Goal: Information Seeking & Learning: Find specific fact

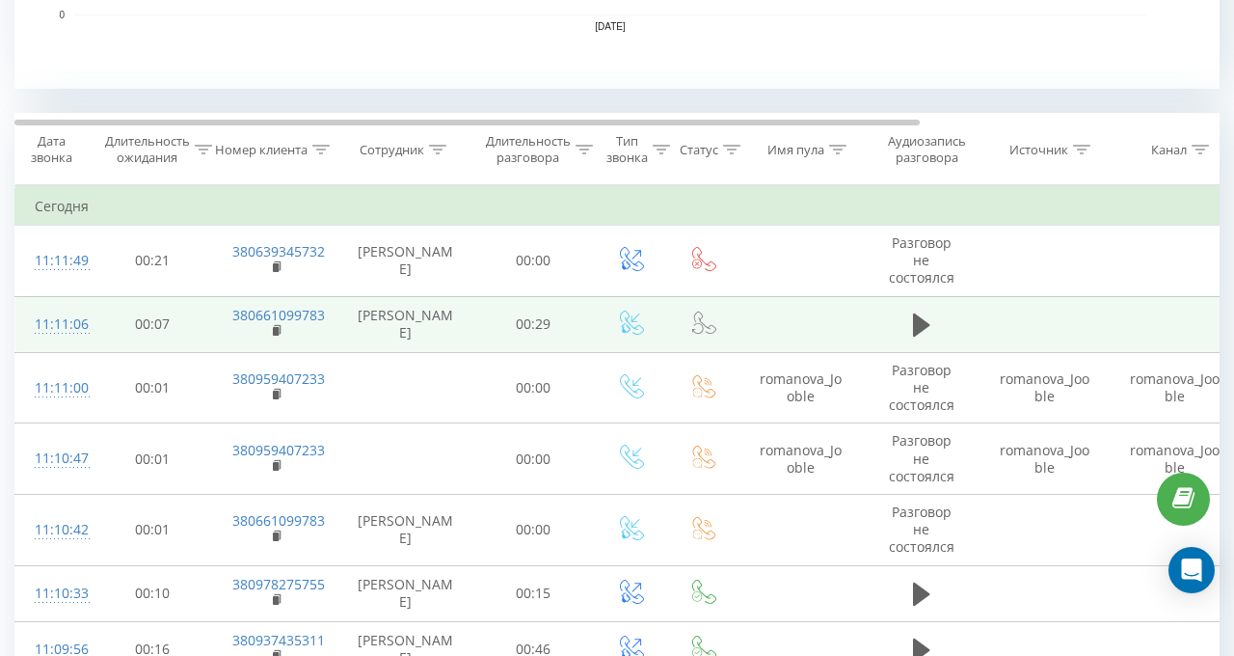
scroll to position [830, 0]
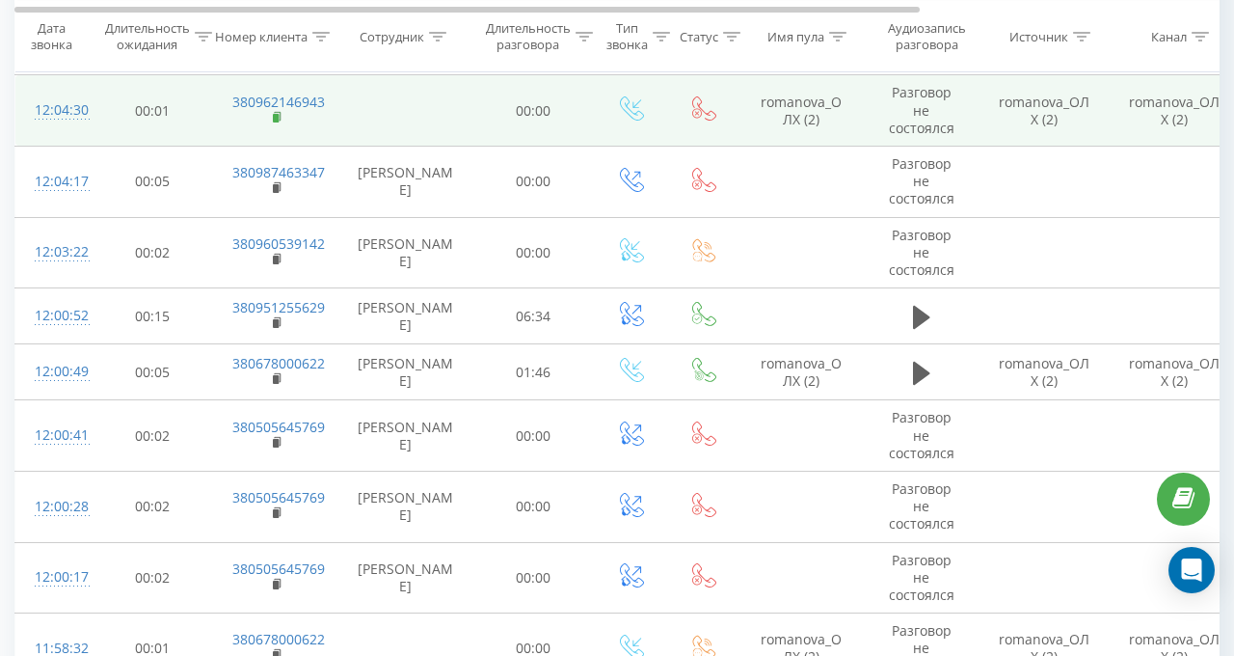
click at [275, 114] on rect at bounding box center [276, 118] width 6 height 9
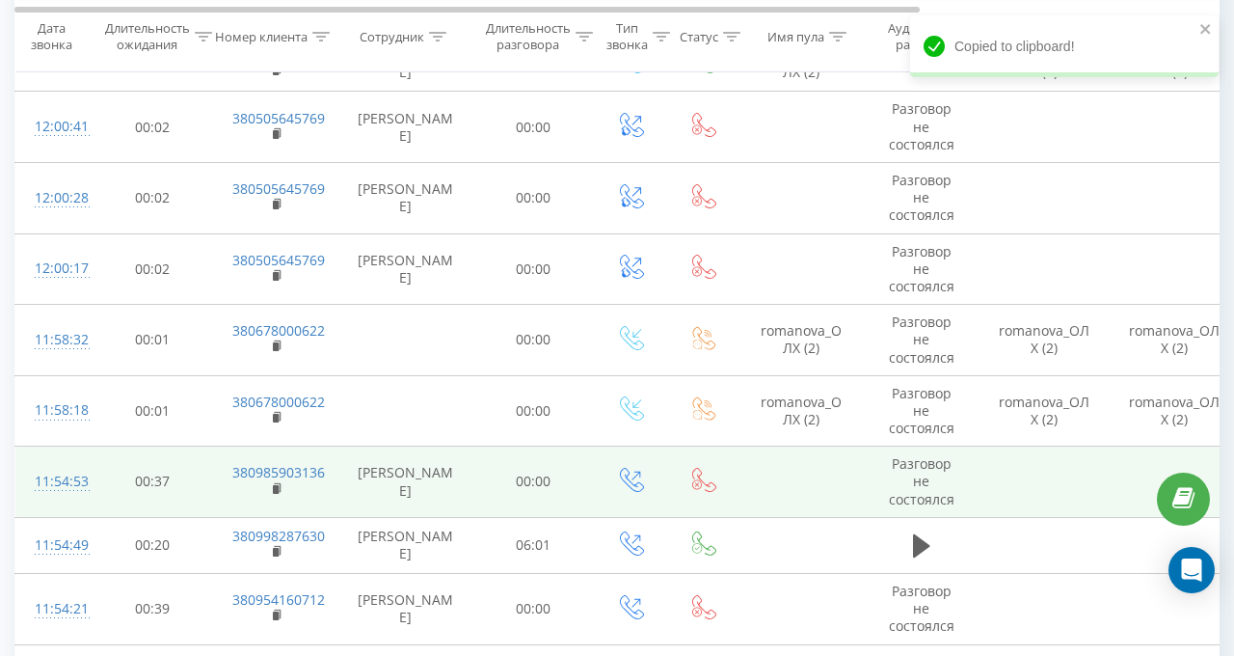
scroll to position [2566, 0]
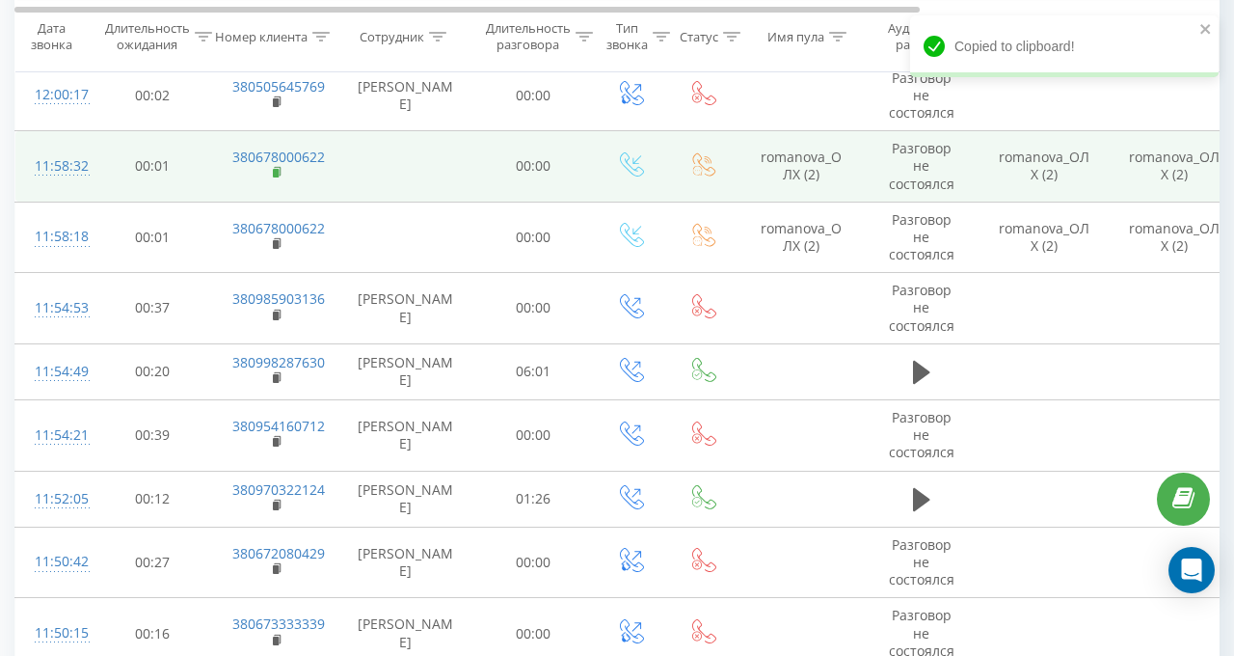
click at [279, 166] on icon at bounding box center [278, 172] width 11 height 13
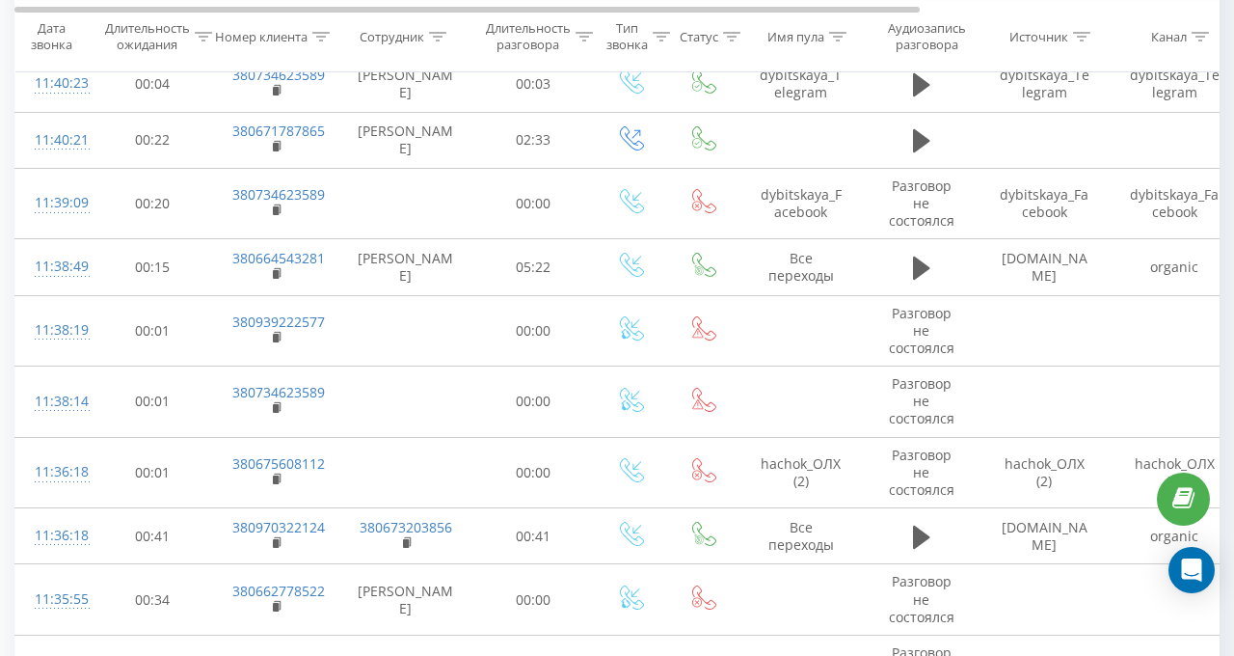
scroll to position [3337, 0]
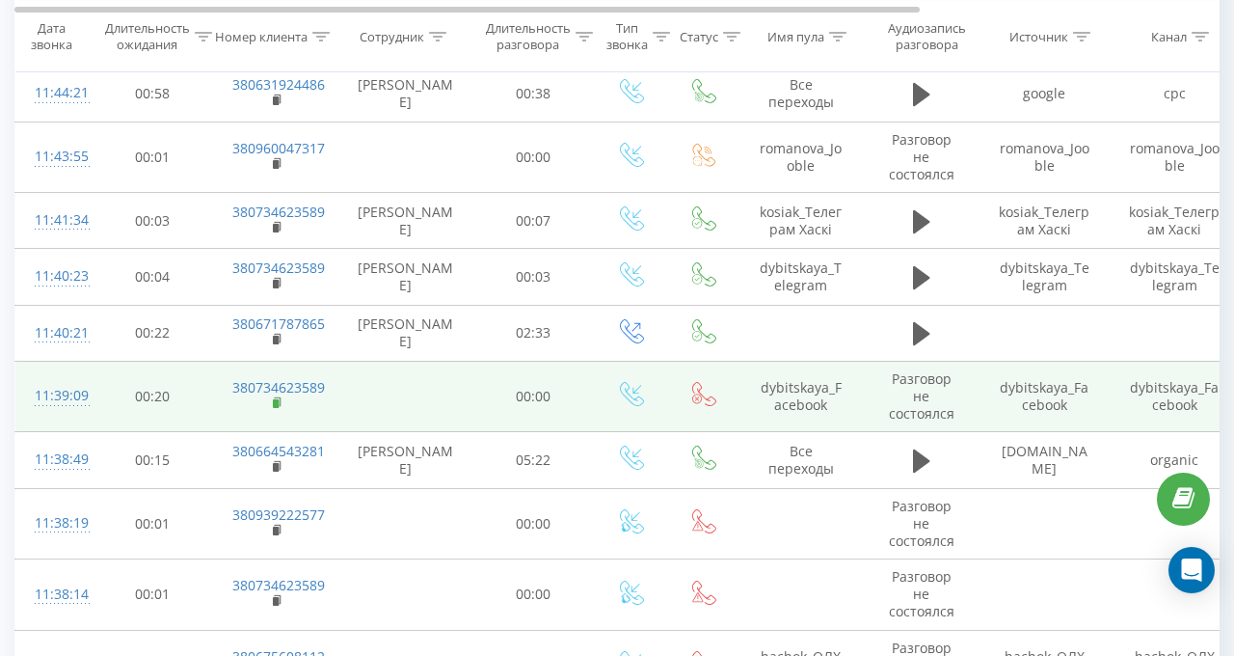
click at [274, 399] on rect at bounding box center [276, 403] width 6 height 9
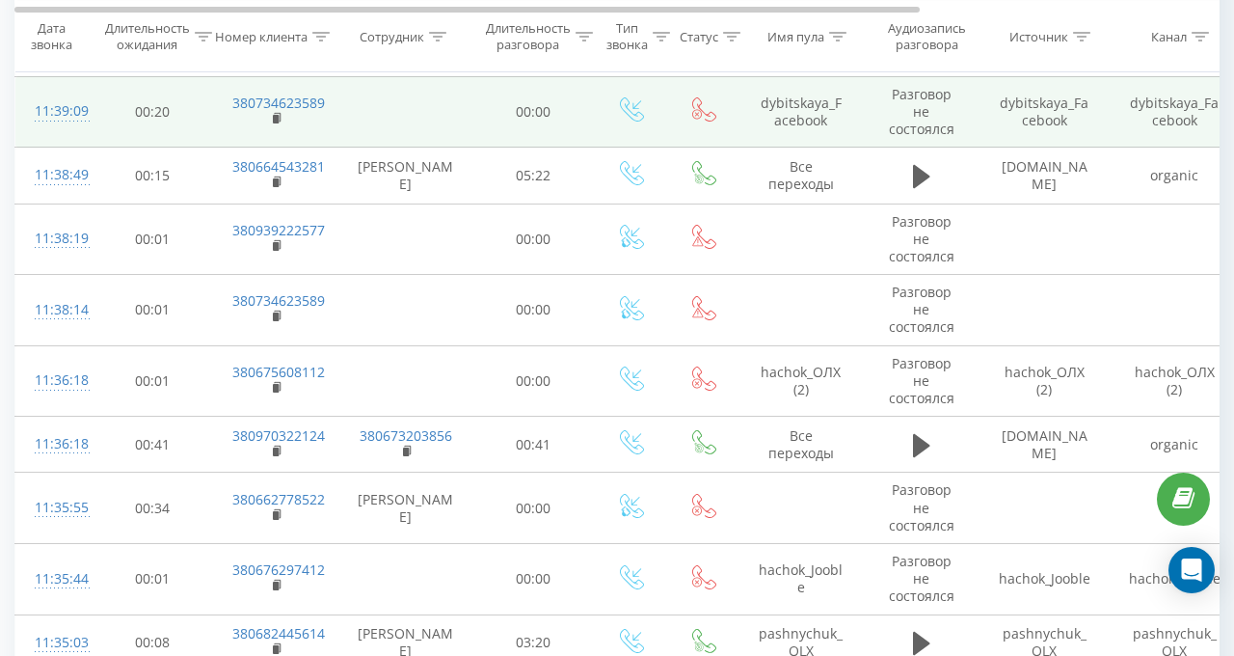
scroll to position [3626, 0]
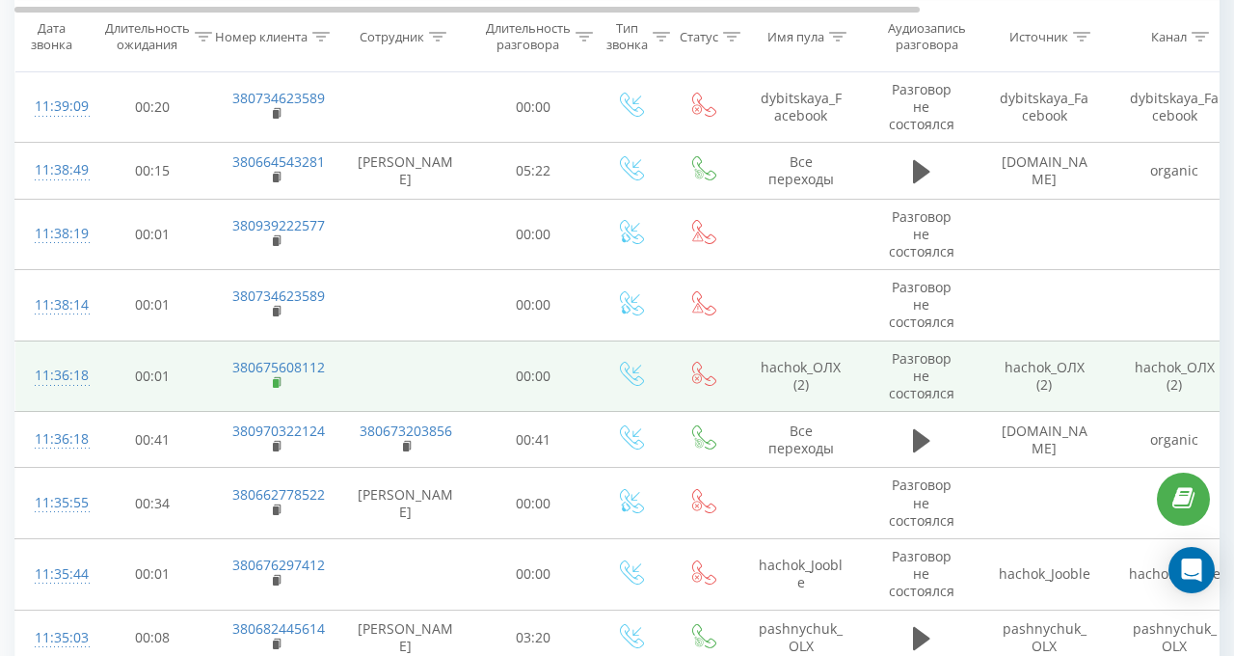
click at [276, 379] on rect at bounding box center [276, 383] width 6 height 9
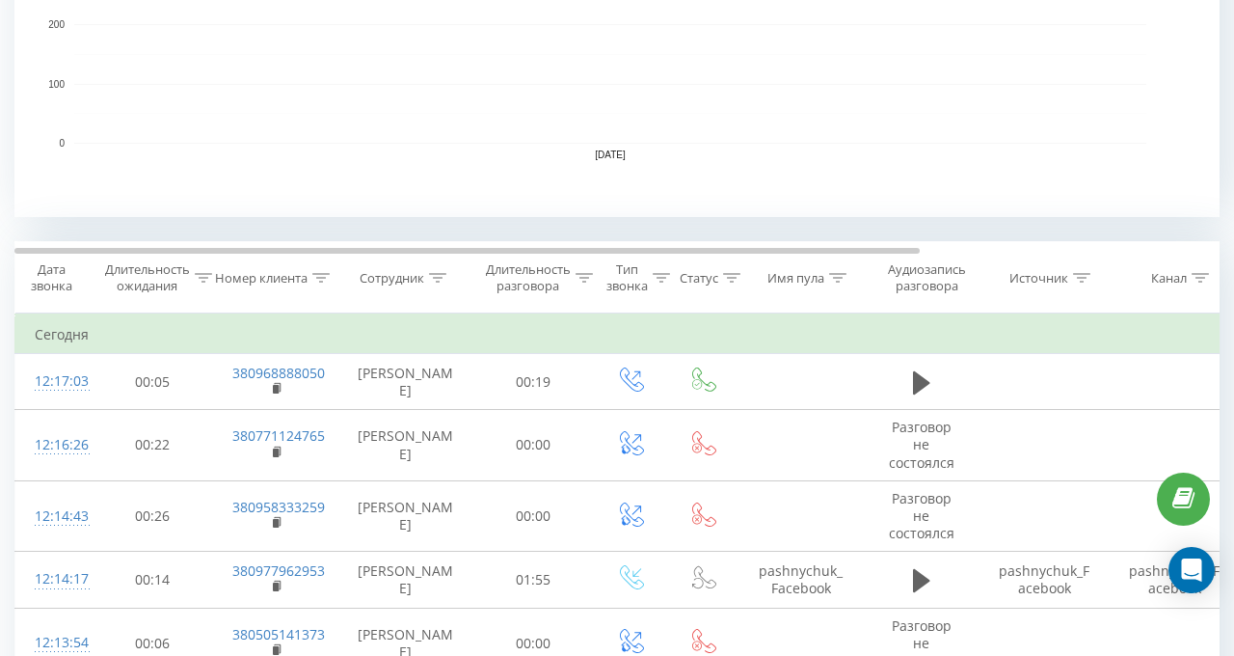
scroll to position [637, 0]
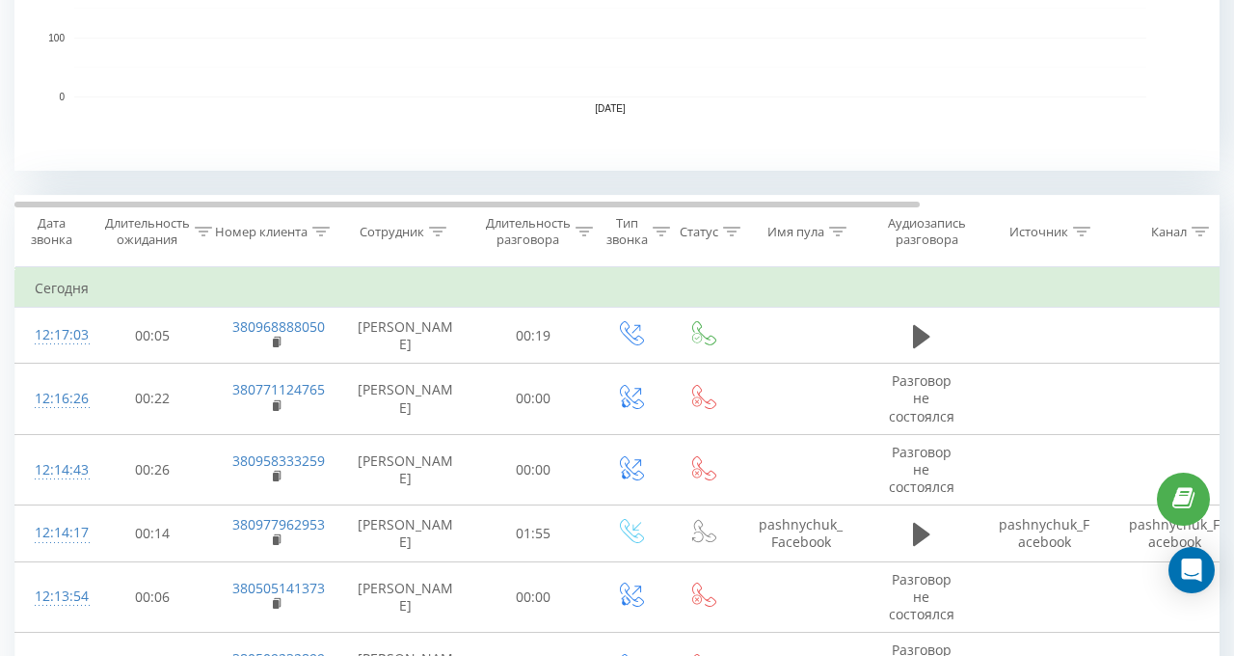
click at [434, 227] on icon at bounding box center [437, 232] width 17 height 10
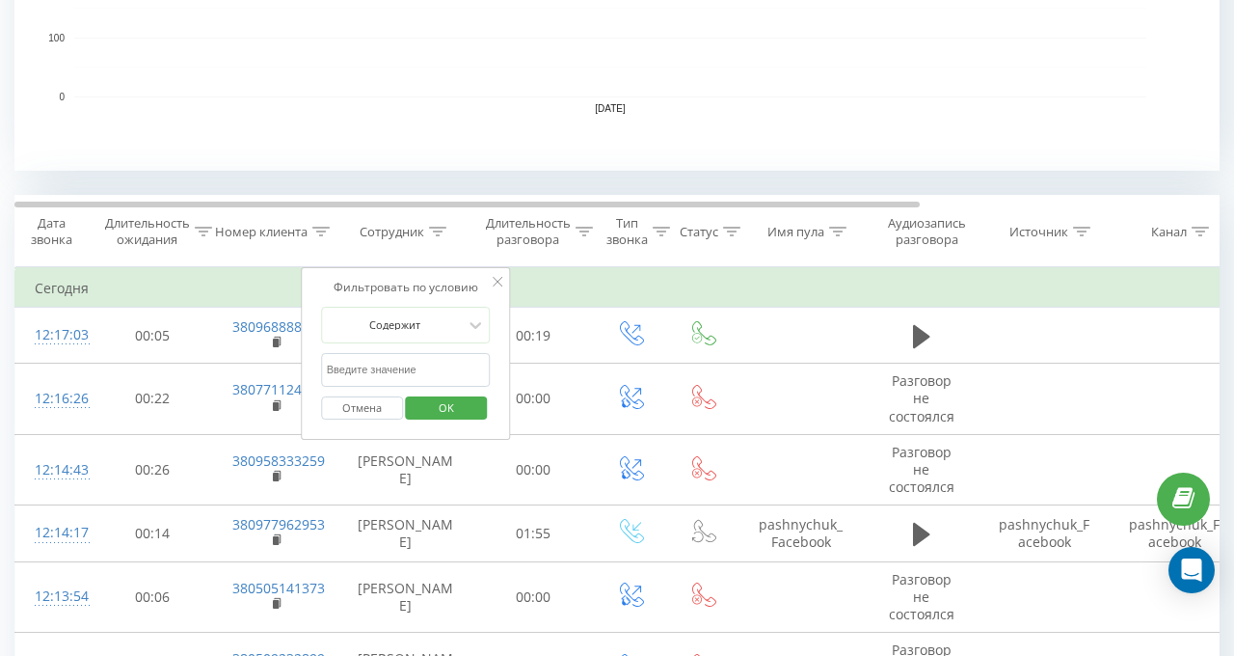
click at [394, 363] on input "text" at bounding box center [406, 370] width 170 height 34
click at [440, 408] on span "OK" at bounding box center [446, 407] width 54 height 30
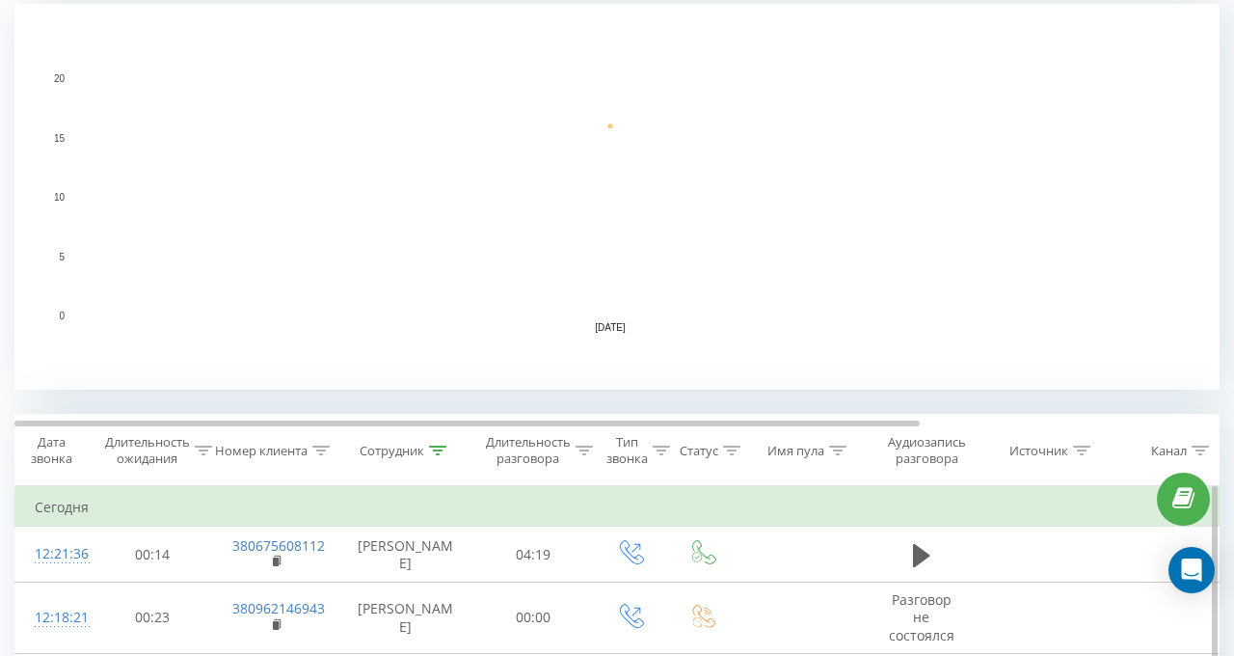
scroll to position [715, 0]
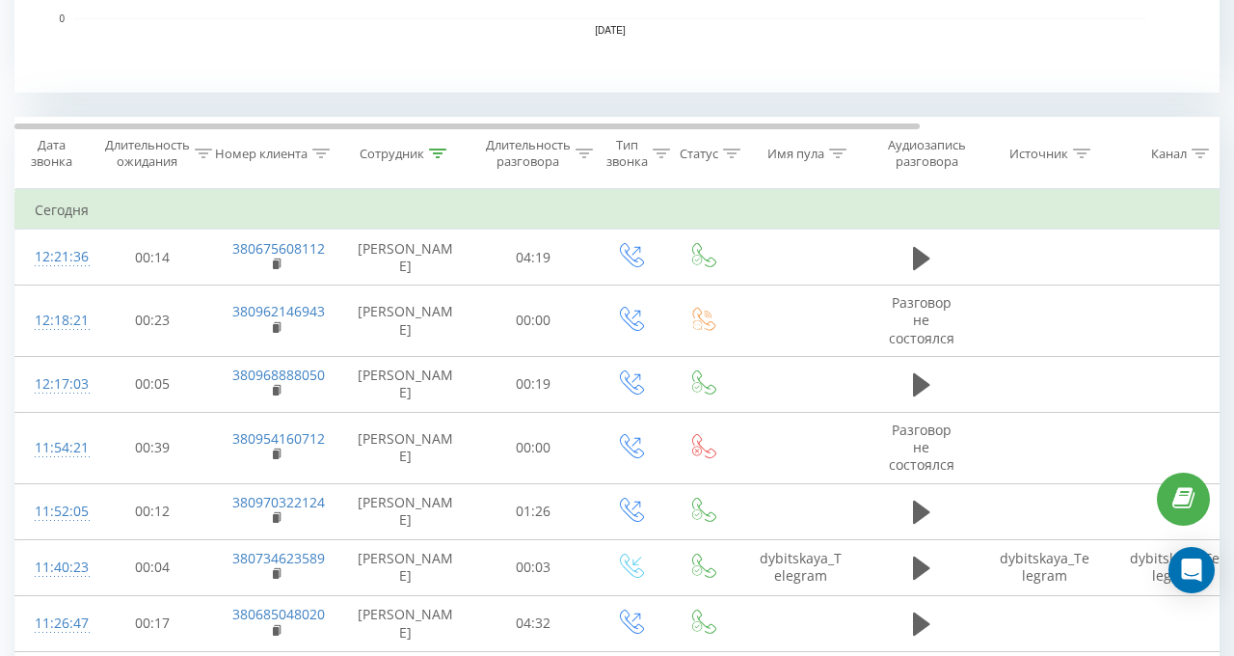
click at [440, 149] on icon at bounding box center [437, 153] width 17 height 10
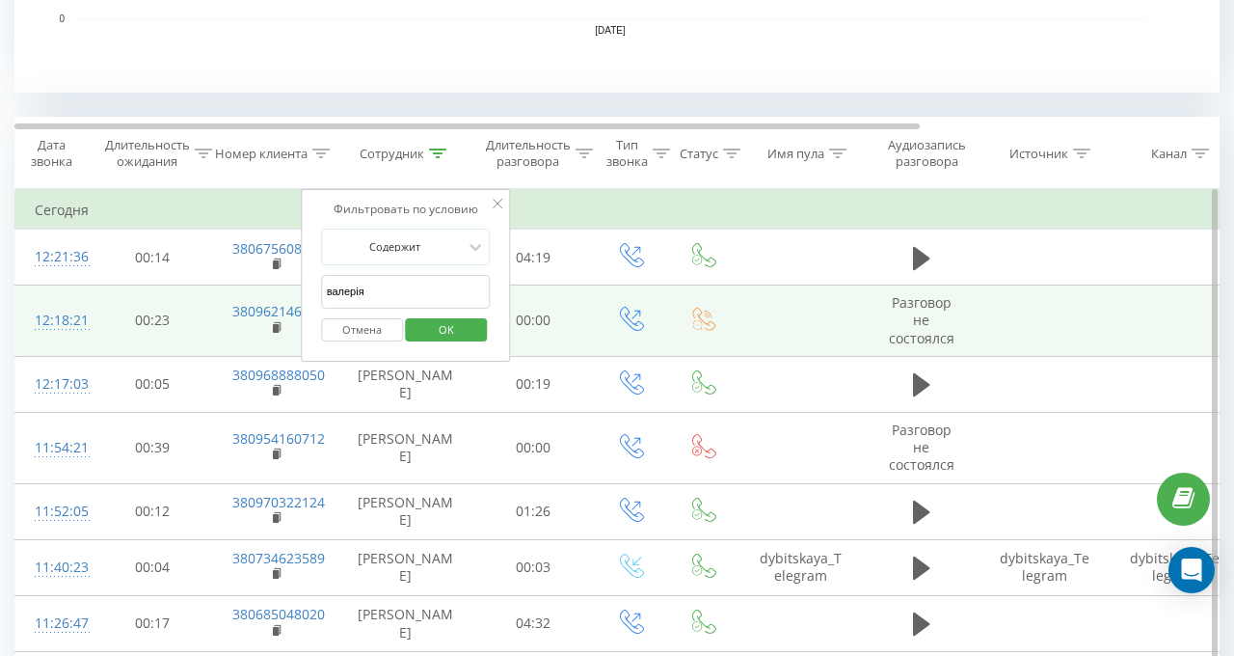
drag, startPoint x: 390, startPoint y: 300, endPoint x: 147, endPoint y: 288, distance: 243.2
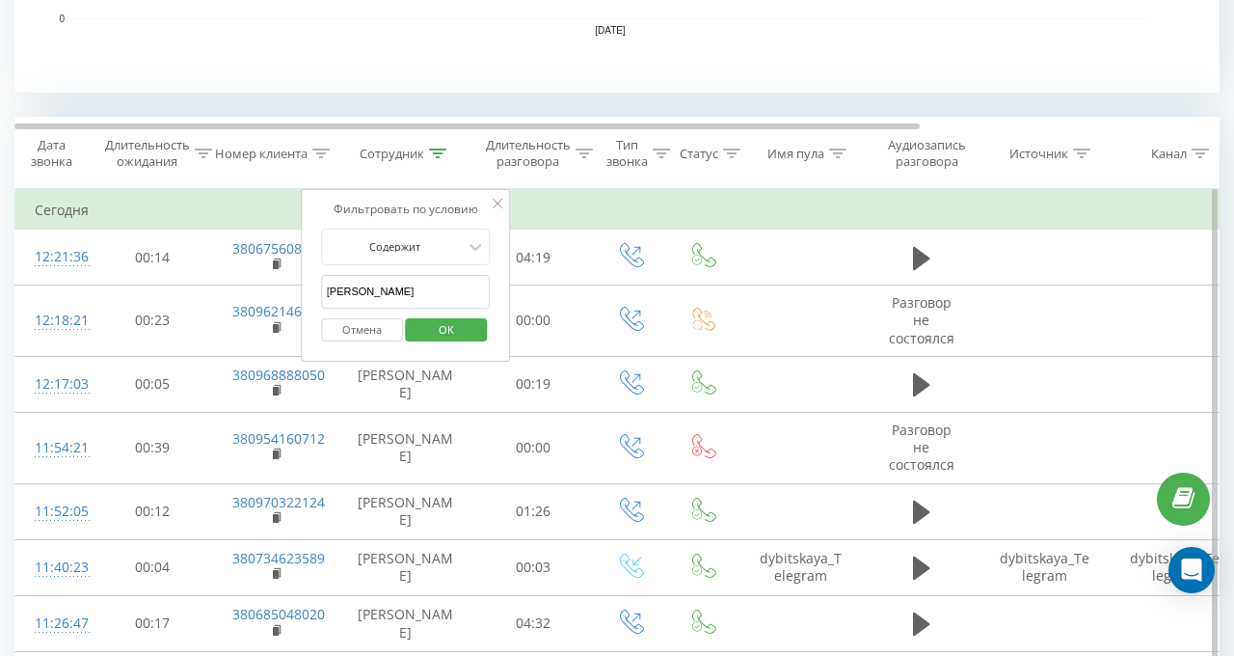
click at [423, 331] on span "OK" at bounding box center [446, 329] width 54 height 30
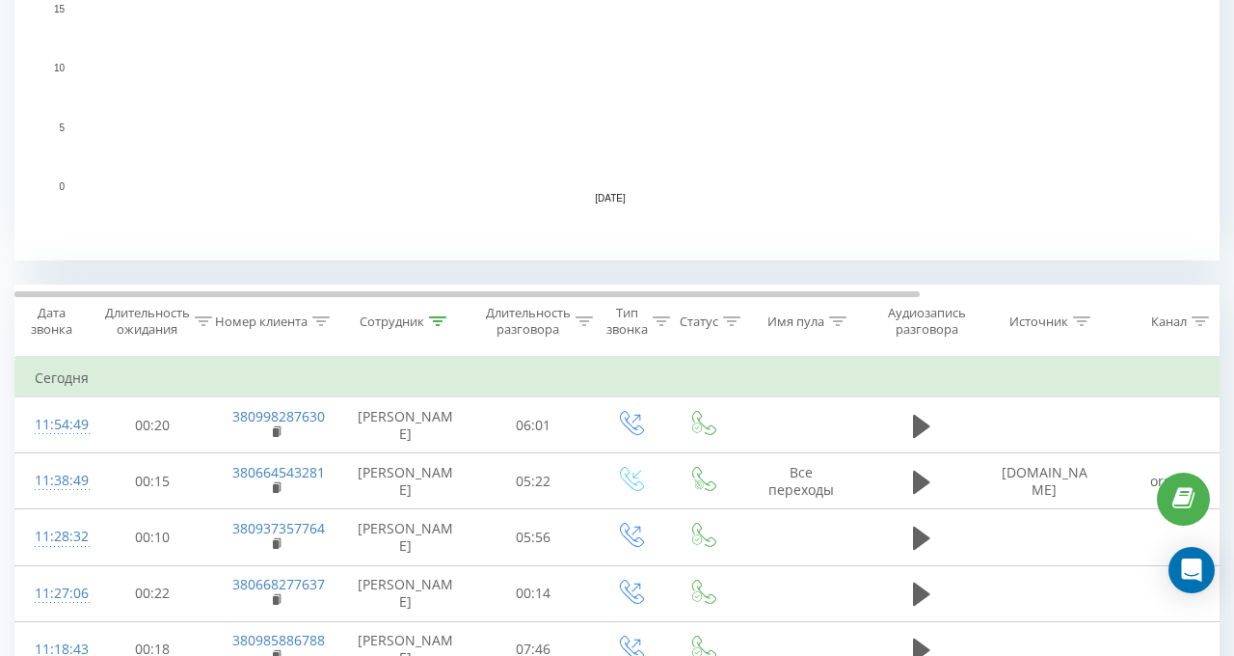
scroll to position [696, 0]
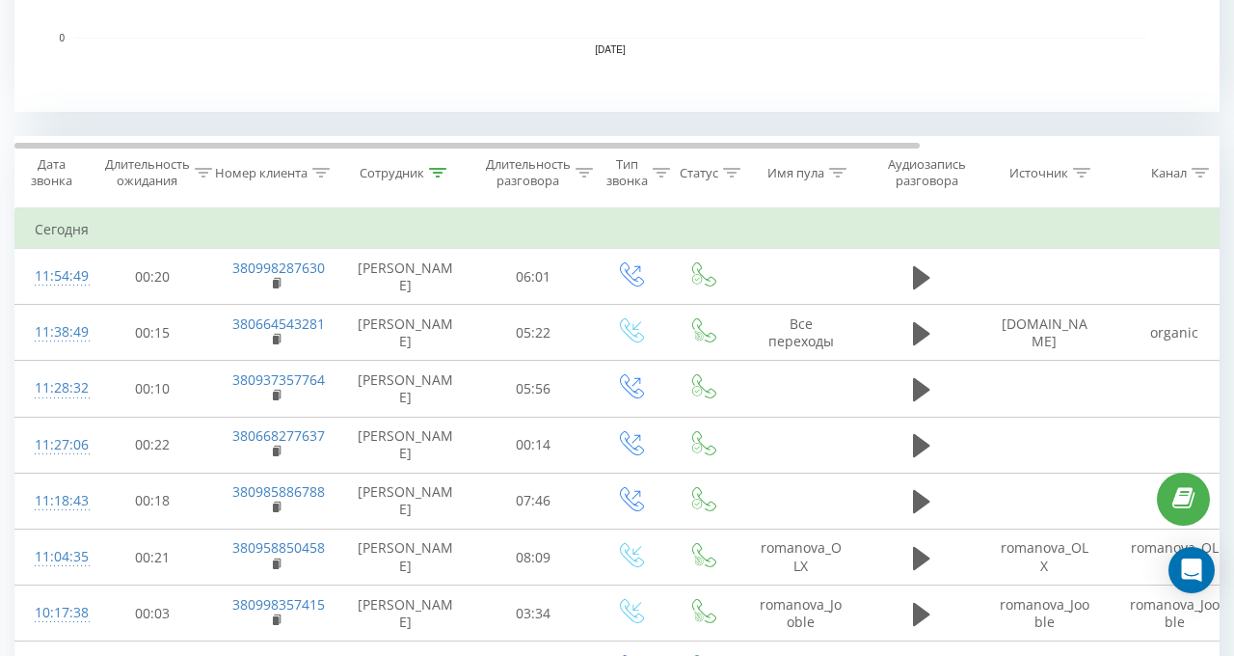
click at [439, 173] on icon at bounding box center [437, 173] width 17 height 10
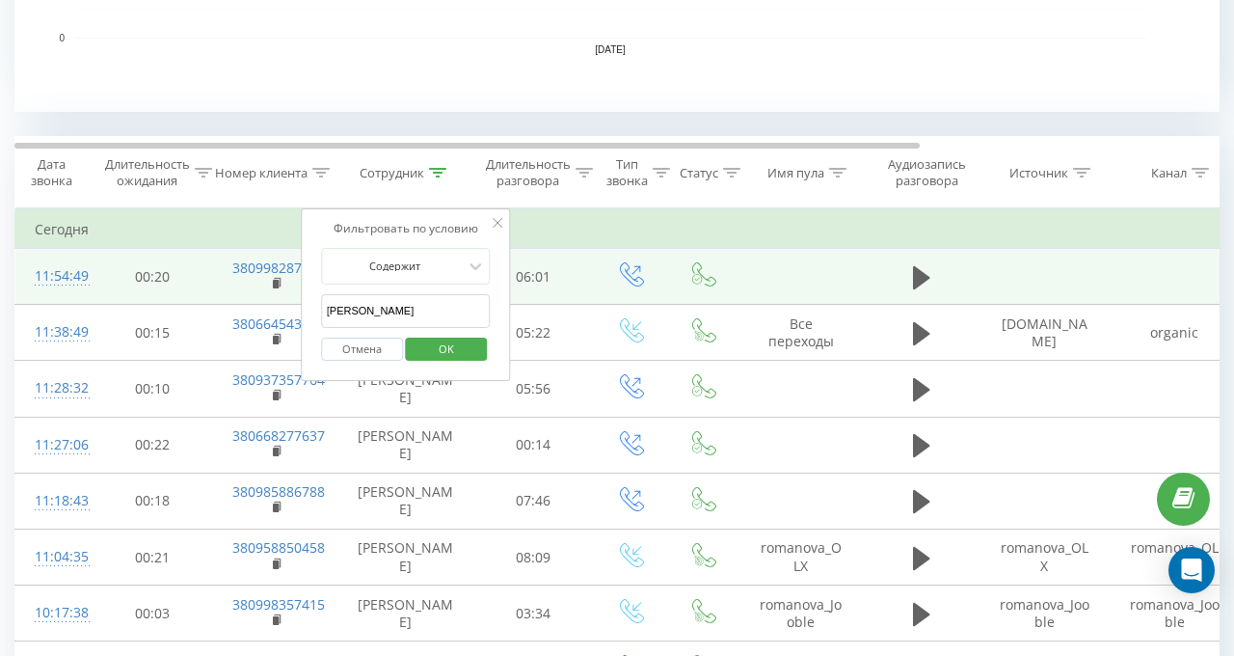
drag, startPoint x: 440, startPoint y: 323, endPoint x: 253, endPoint y: 301, distance: 188.4
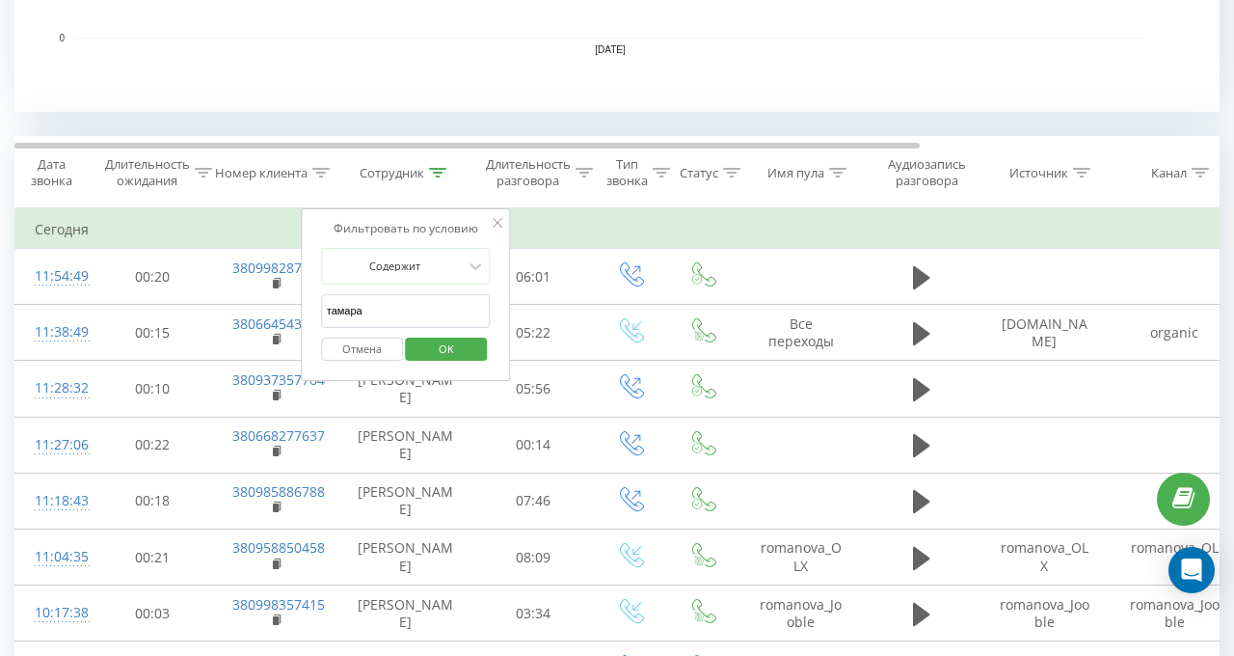
click at [432, 343] on span "OK" at bounding box center [446, 349] width 54 height 30
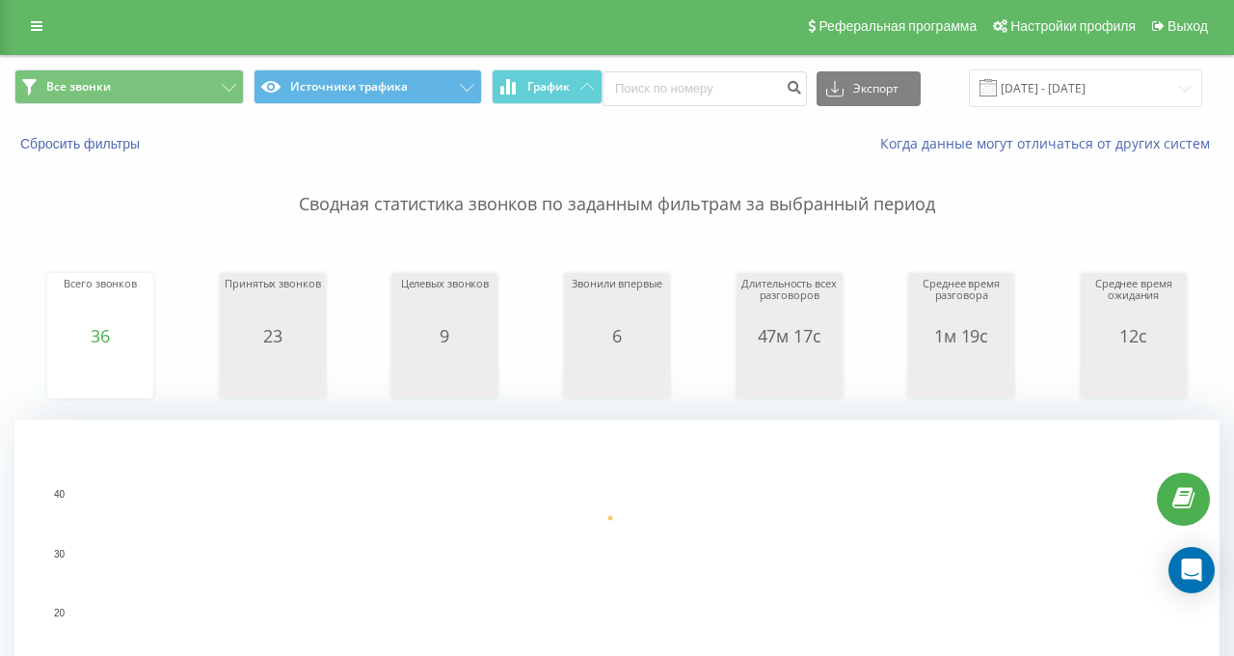
scroll to position [581, 0]
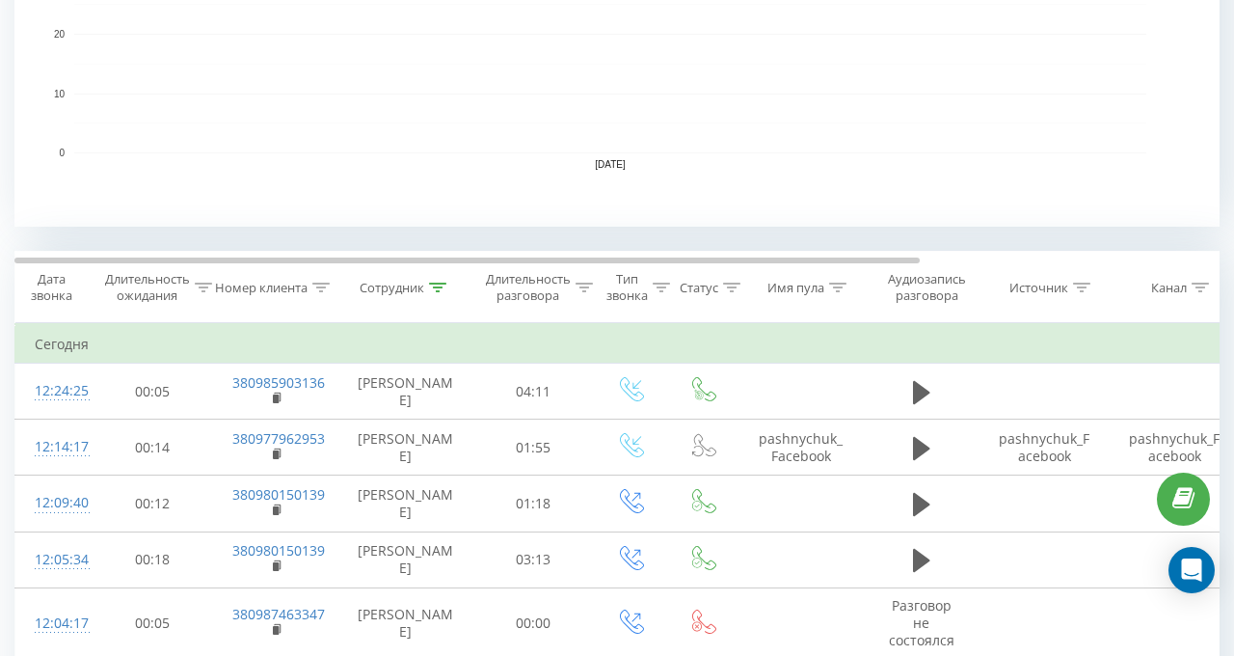
click at [438, 282] on icon at bounding box center [437, 287] width 17 height 10
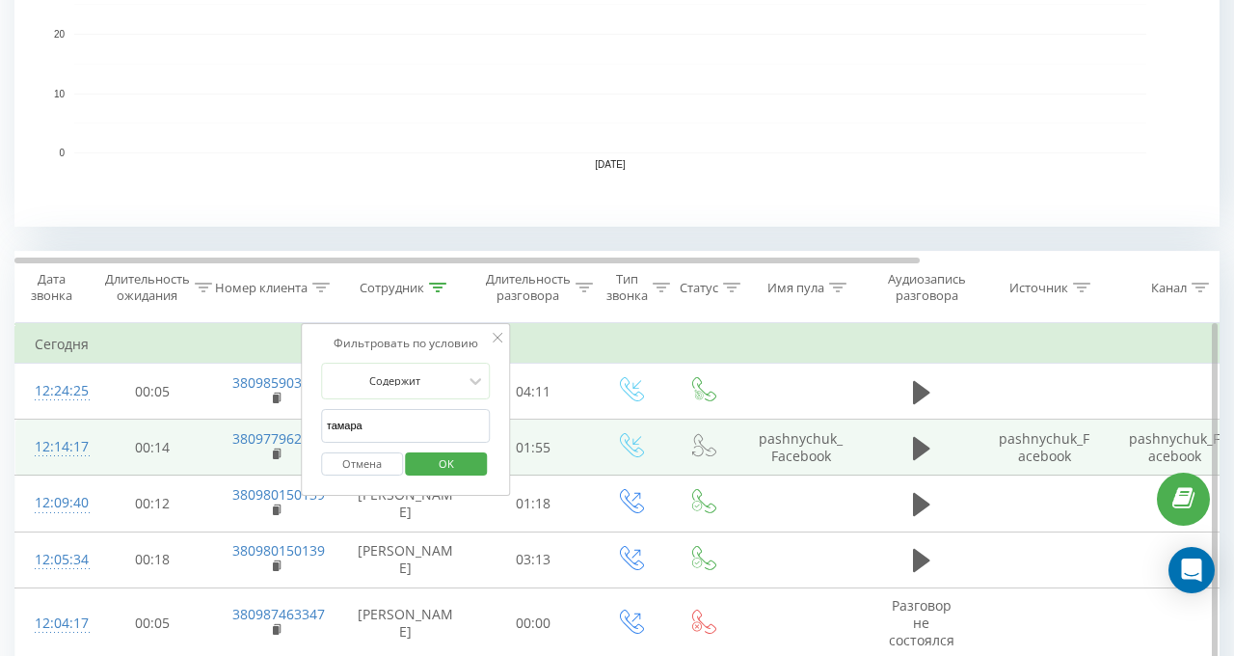
drag, startPoint x: 398, startPoint y: 416, endPoint x: 202, endPoint y: 425, distance: 196.0
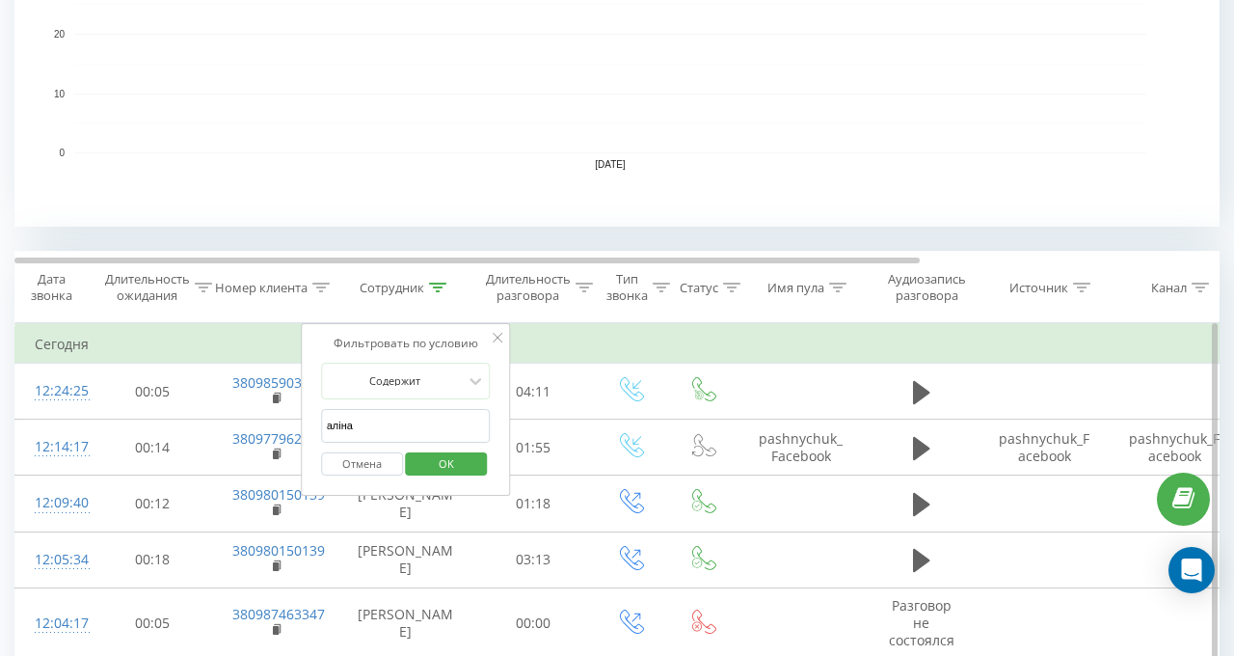
click at [423, 460] on span "OK" at bounding box center [446, 463] width 54 height 30
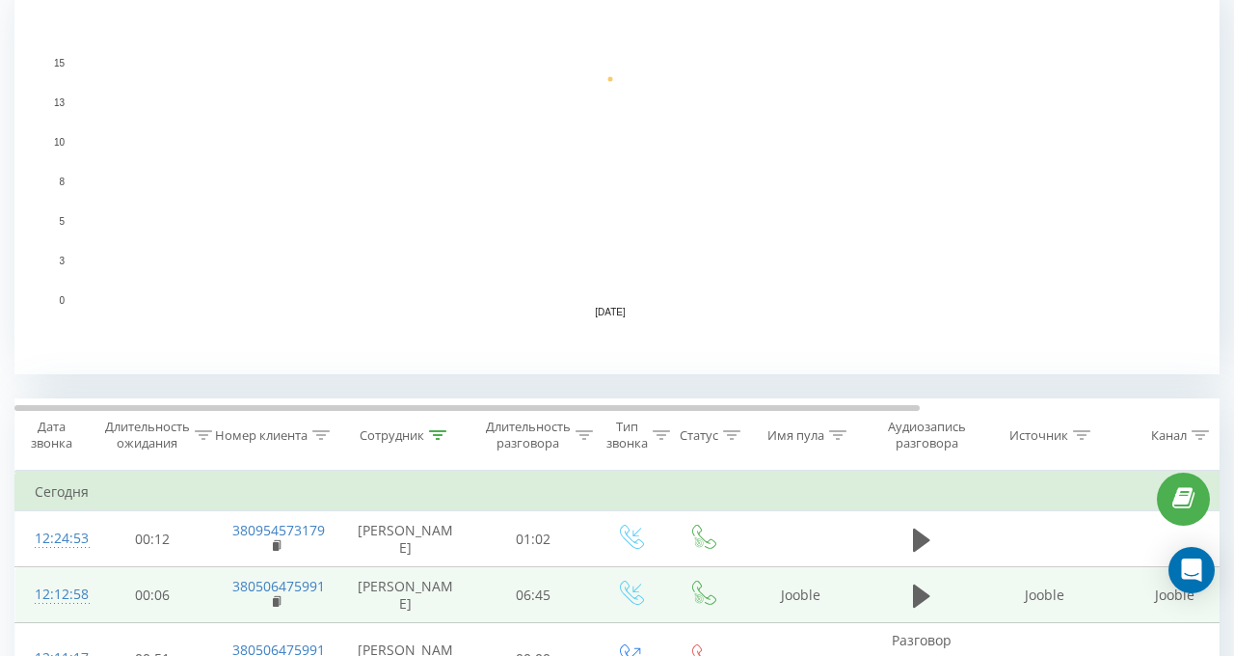
scroll to position [578, 0]
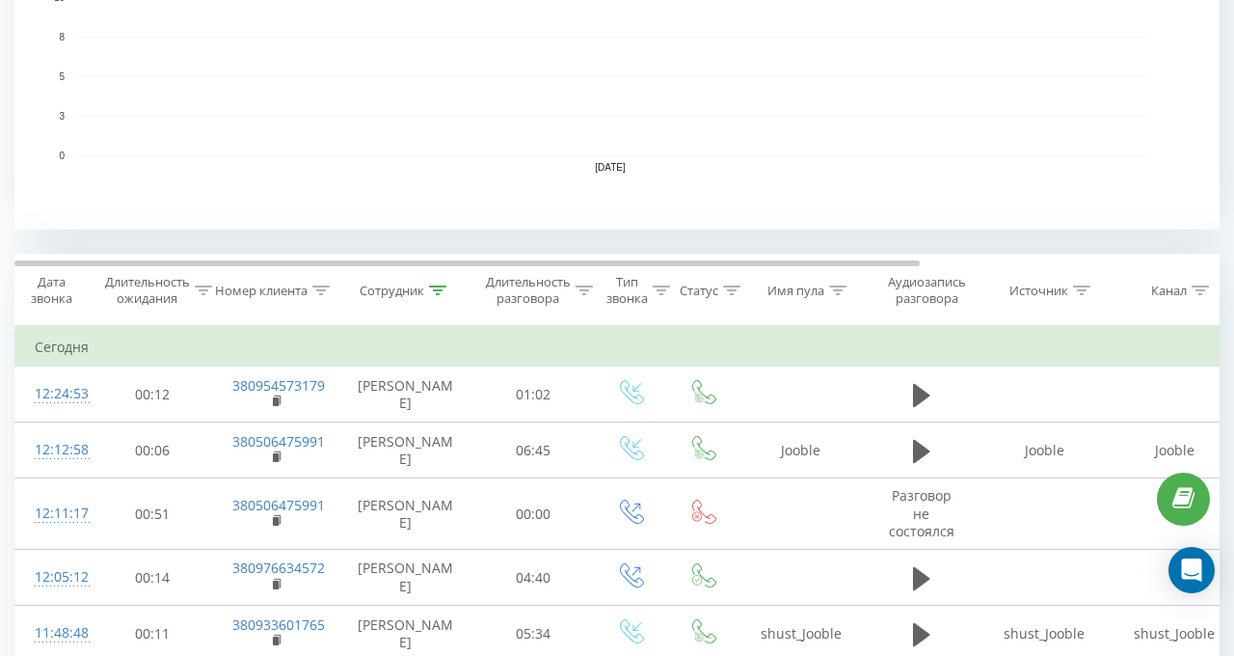
click at [445, 286] on icon at bounding box center [437, 290] width 17 height 10
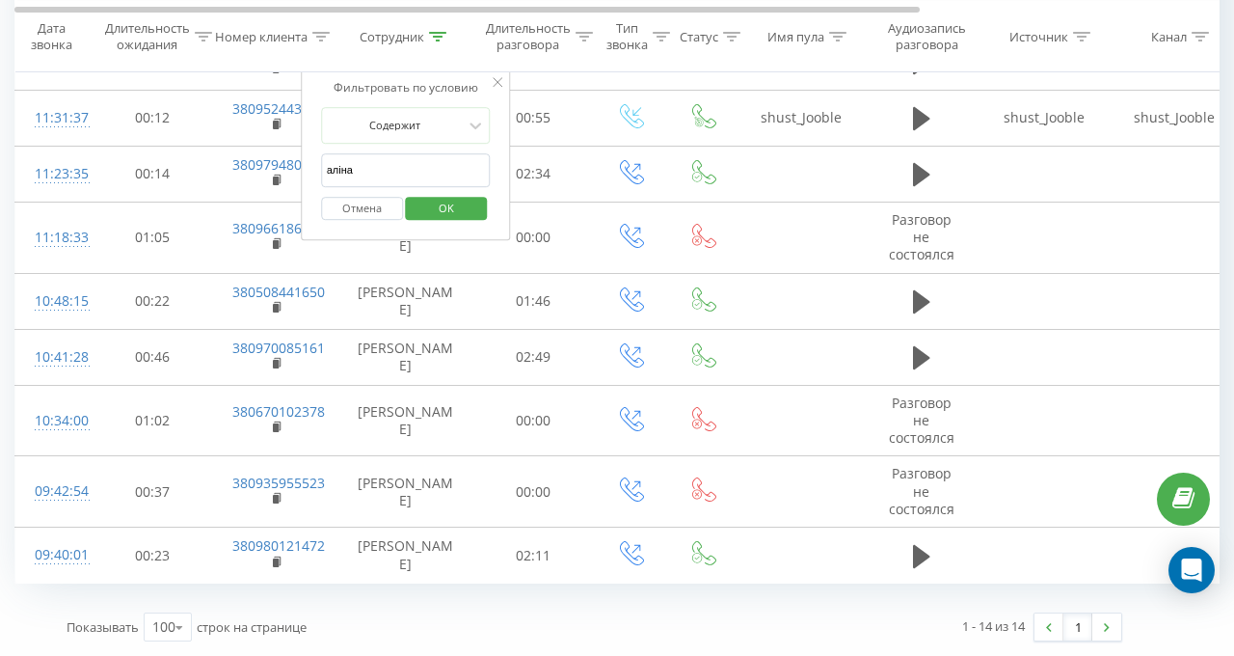
scroll to position [642, 0]
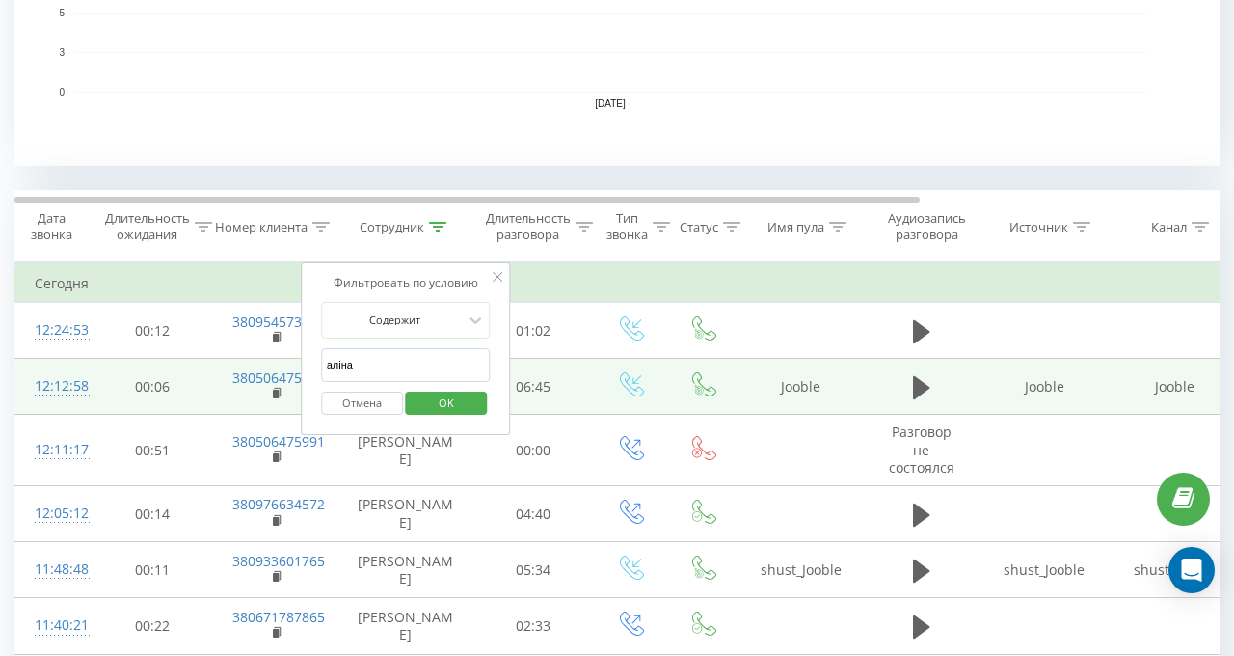
drag, startPoint x: 282, startPoint y: 367, endPoint x: 247, endPoint y: 364, distance: 34.8
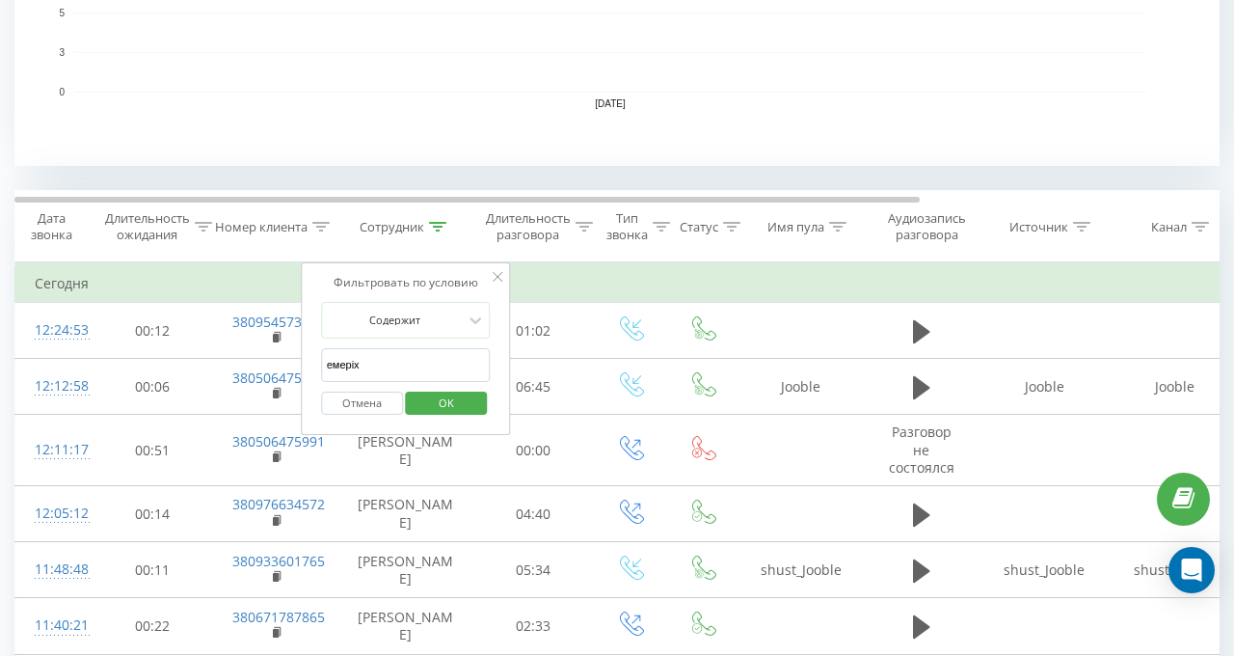
click at [435, 405] on span "OK" at bounding box center [446, 403] width 54 height 30
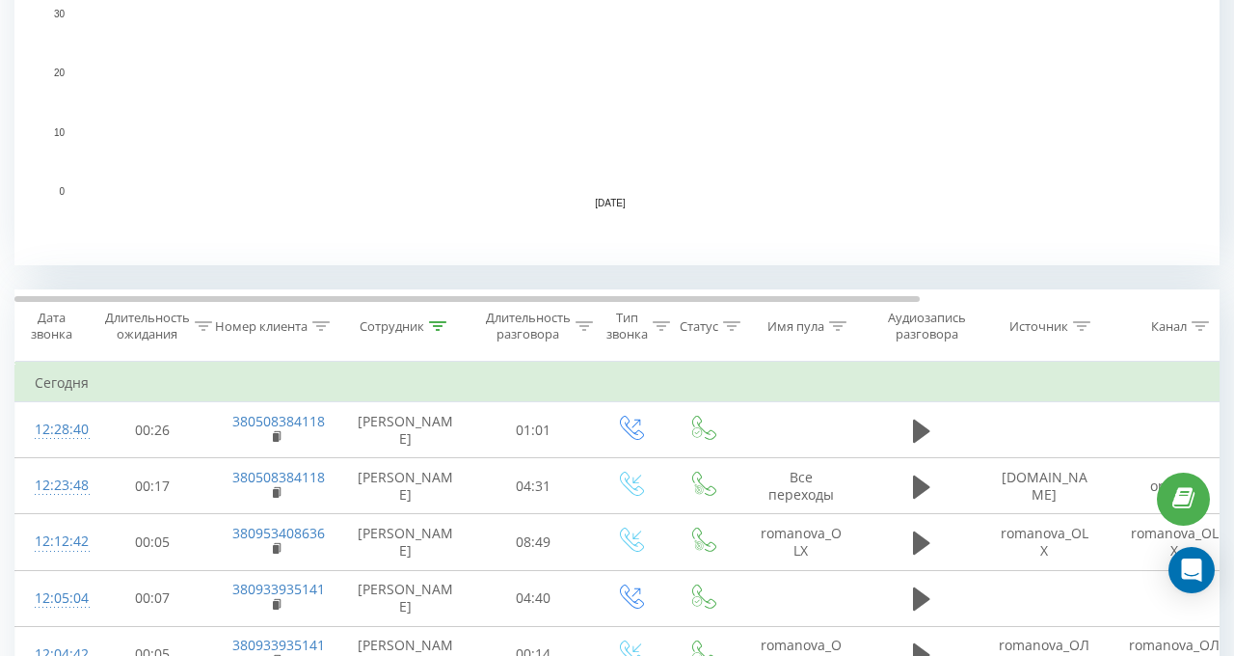
scroll to position [578, 0]
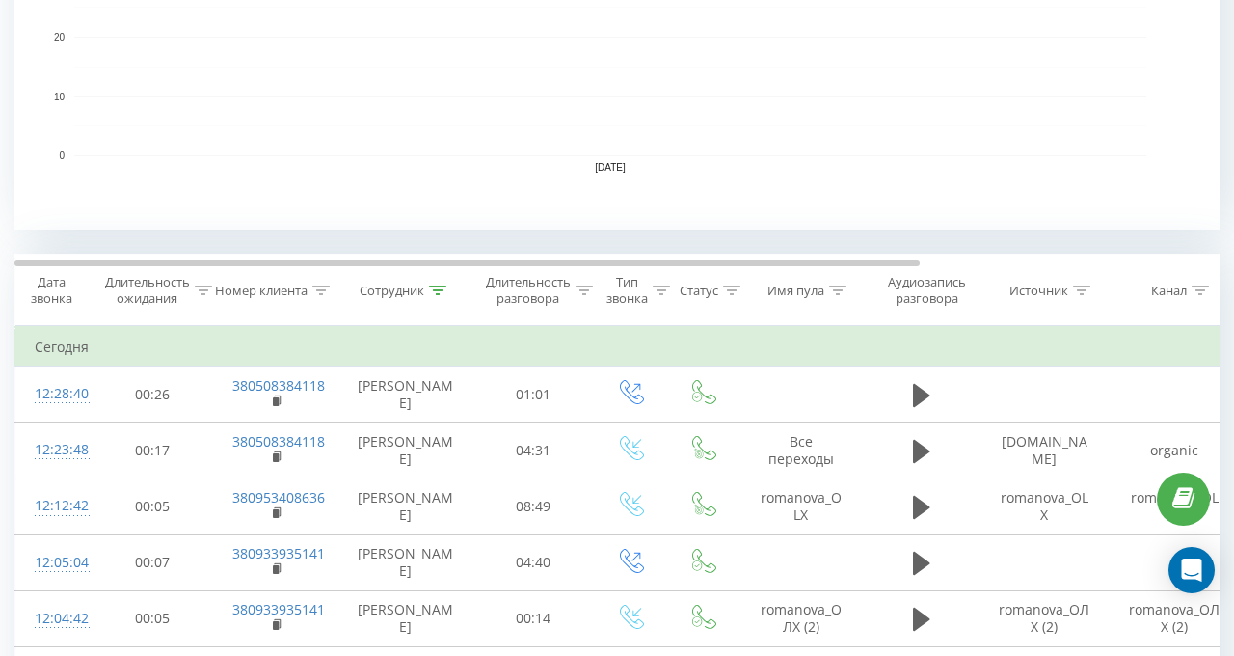
click at [438, 293] on icon at bounding box center [437, 290] width 17 height 10
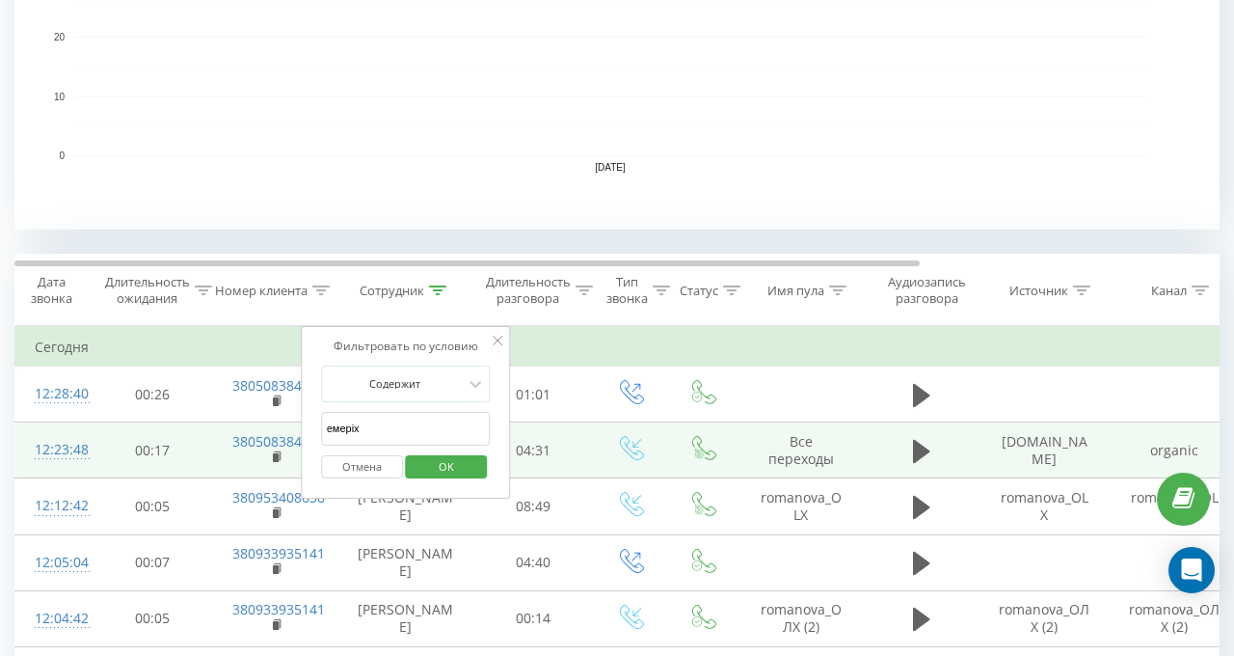
drag, startPoint x: 419, startPoint y: 417, endPoint x: 253, endPoint y: 425, distance: 167.0
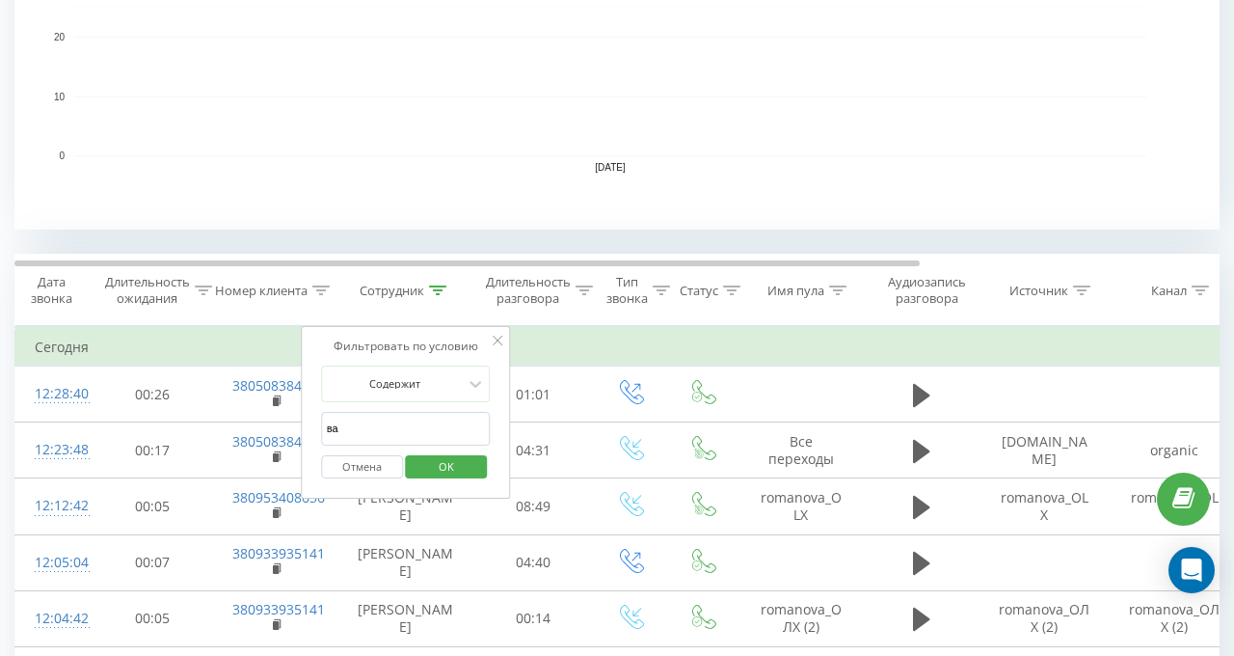
type input "валерія"
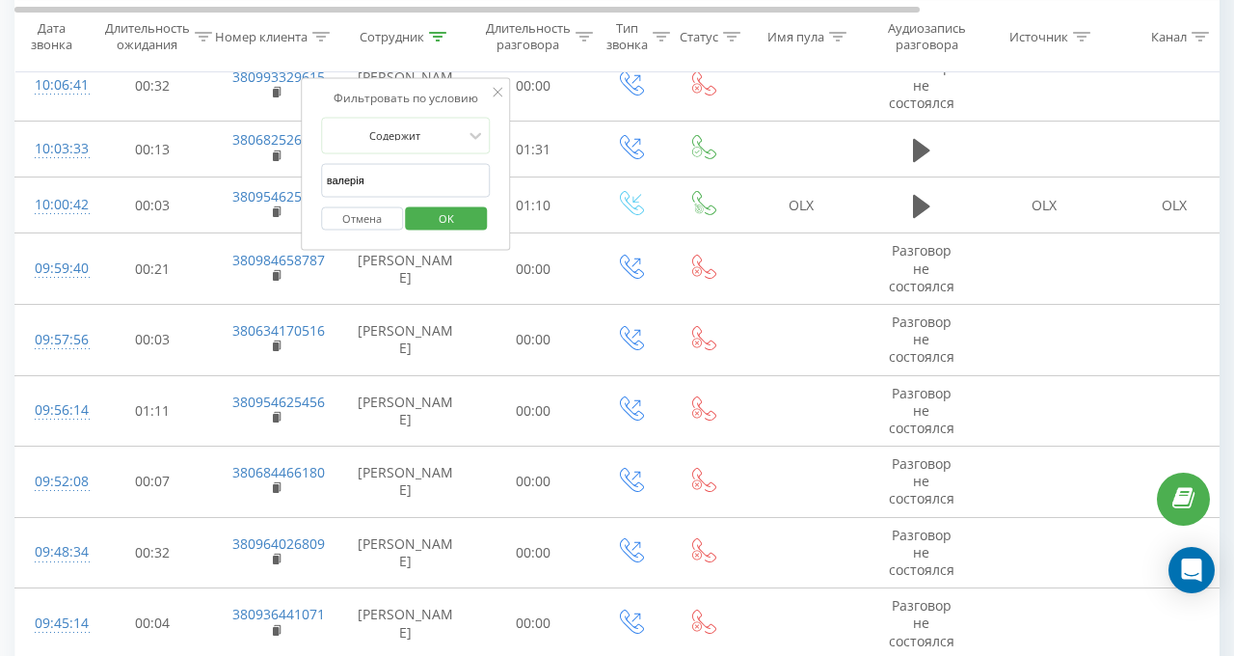
scroll to position [2540, 0]
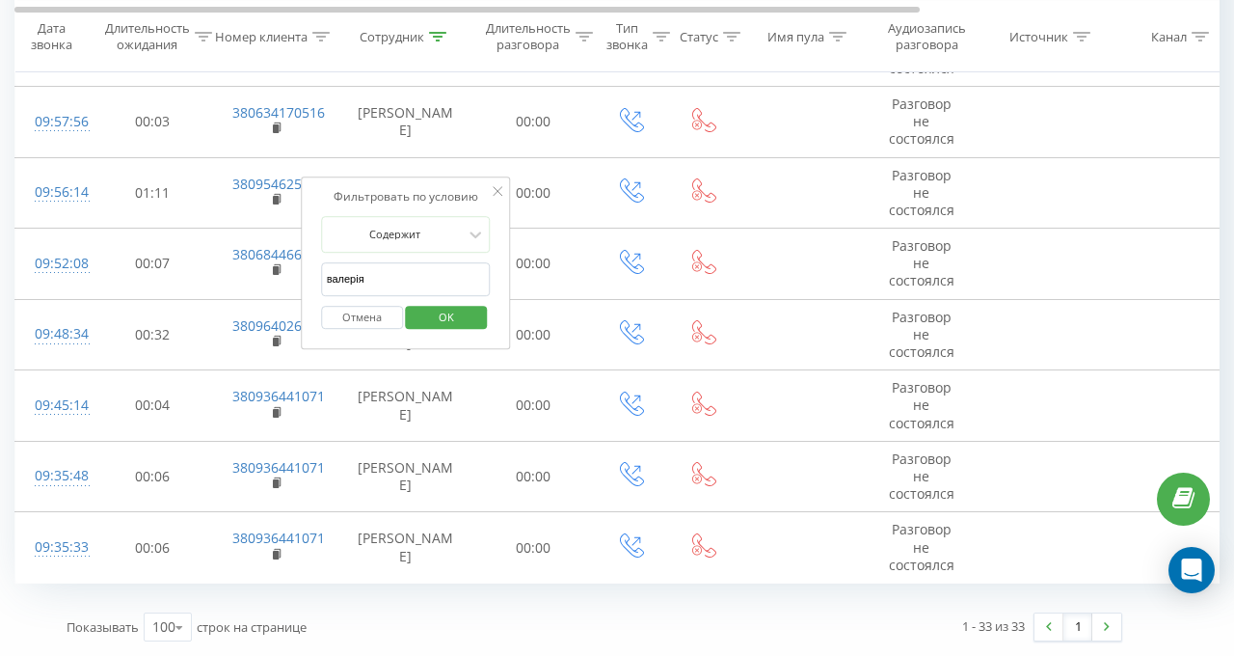
click at [410, 296] on div "Отмена OK" at bounding box center [406, 317] width 170 height 43
drag, startPoint x: 433, startPoint y: 216, endPoint x: 407, endPoint y: 191, distance: 36.1
click at [433, 302] on span "OK" at bounding box center [446, 317] width 54 height 30
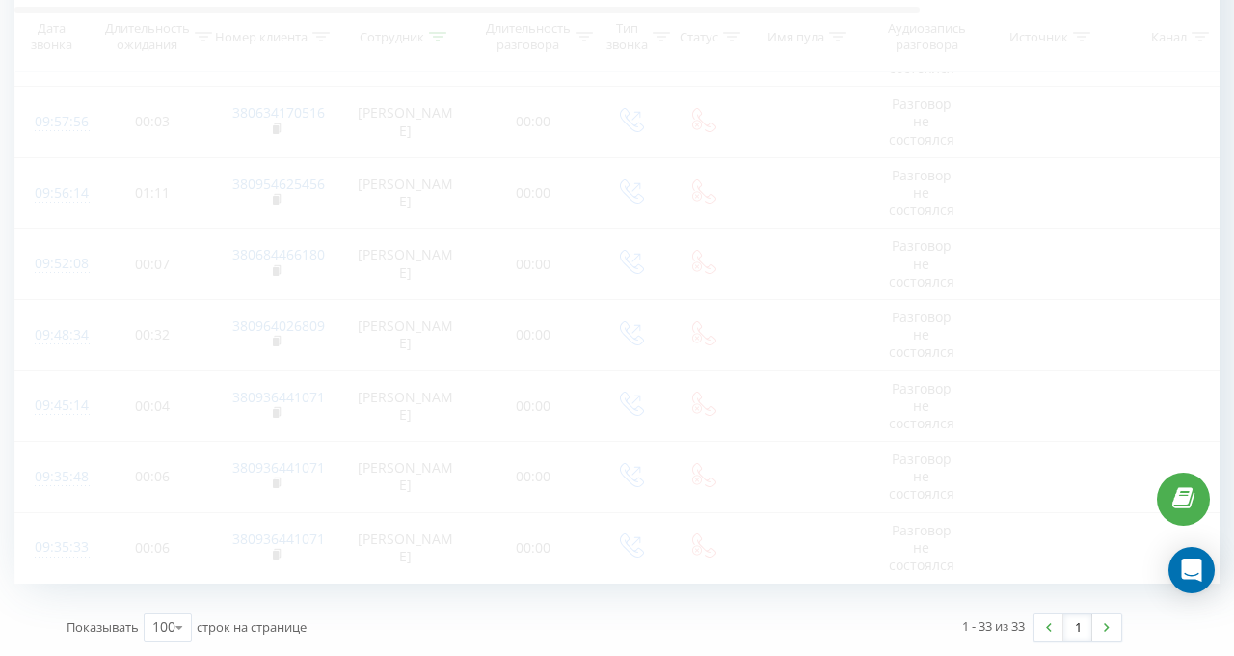
scroll to position [2270, 0]
